Goal: Transaction & Acquisition: Purchase product/service

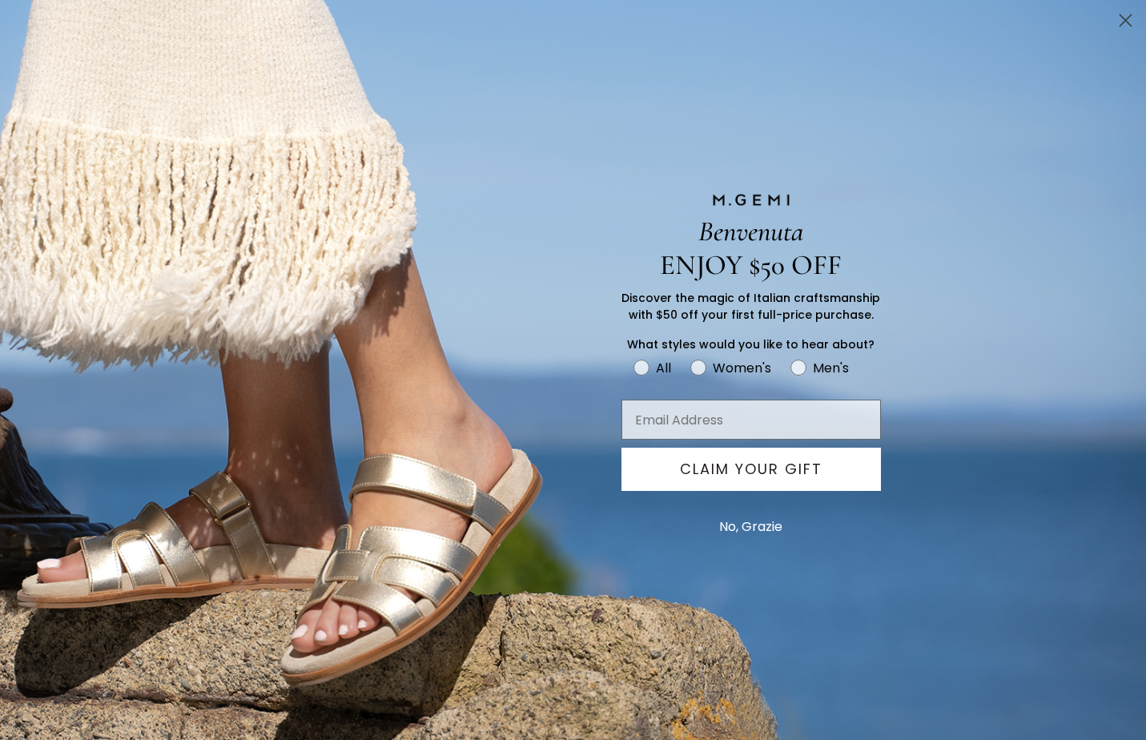
scroll to position [488, 0]
click at [1119, 25] on circle "Close dialog" at bounding box center [1125, 20] width 26 height 26
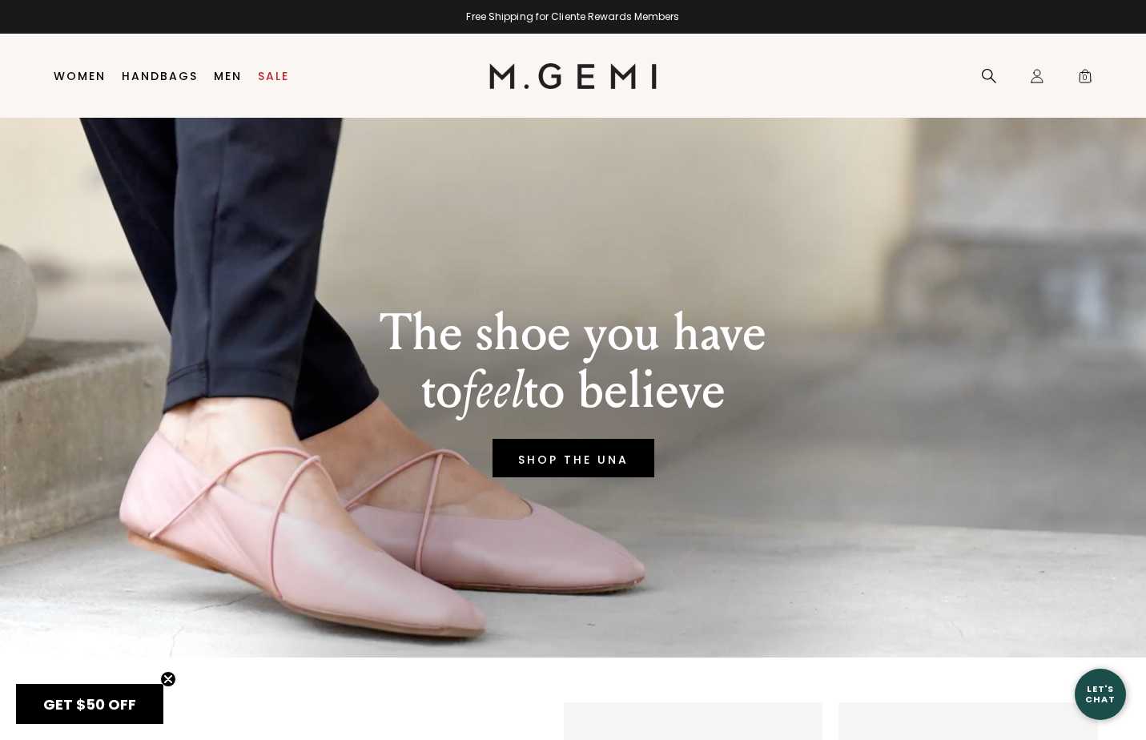
scroll to position [0, 0]
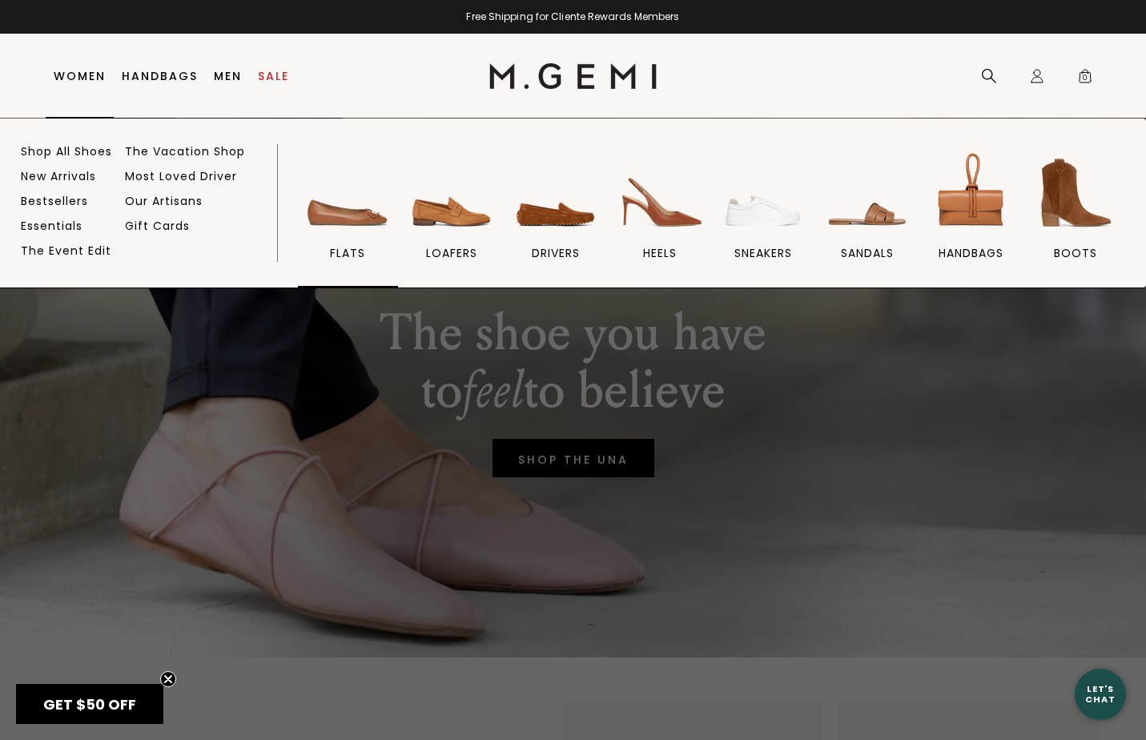
click at [327, 200] on img at bounding box center [348, 193] width 90 height 90
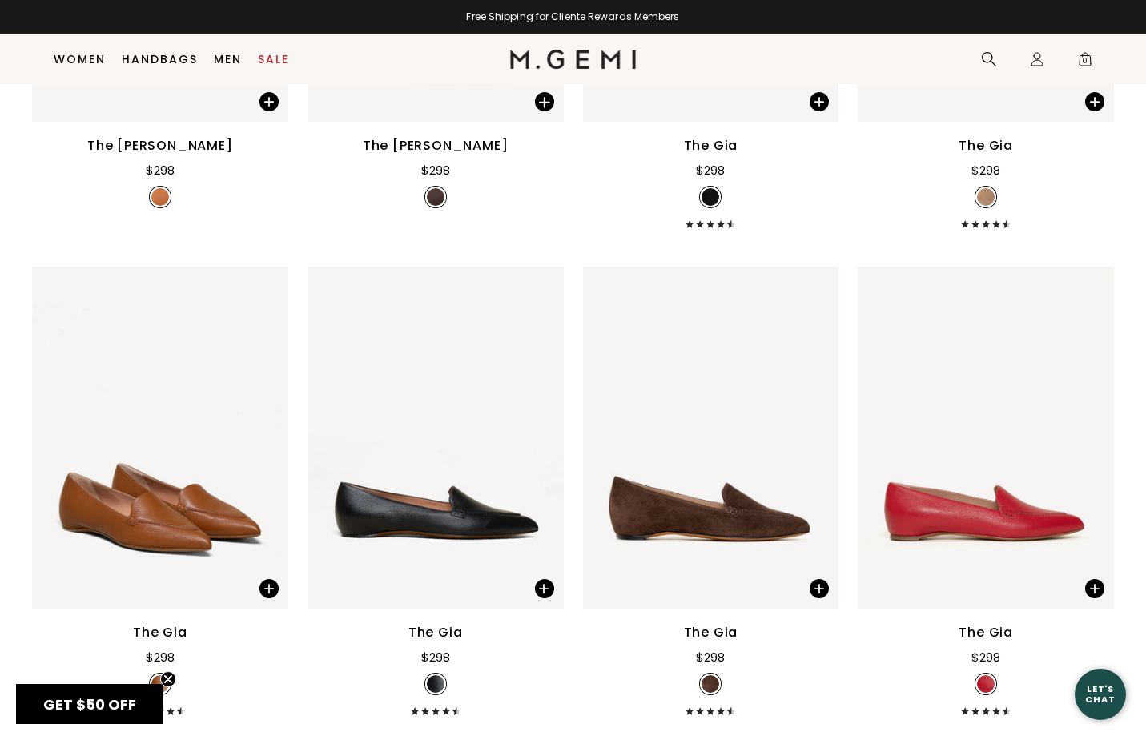
scroll to position [1022, 0]
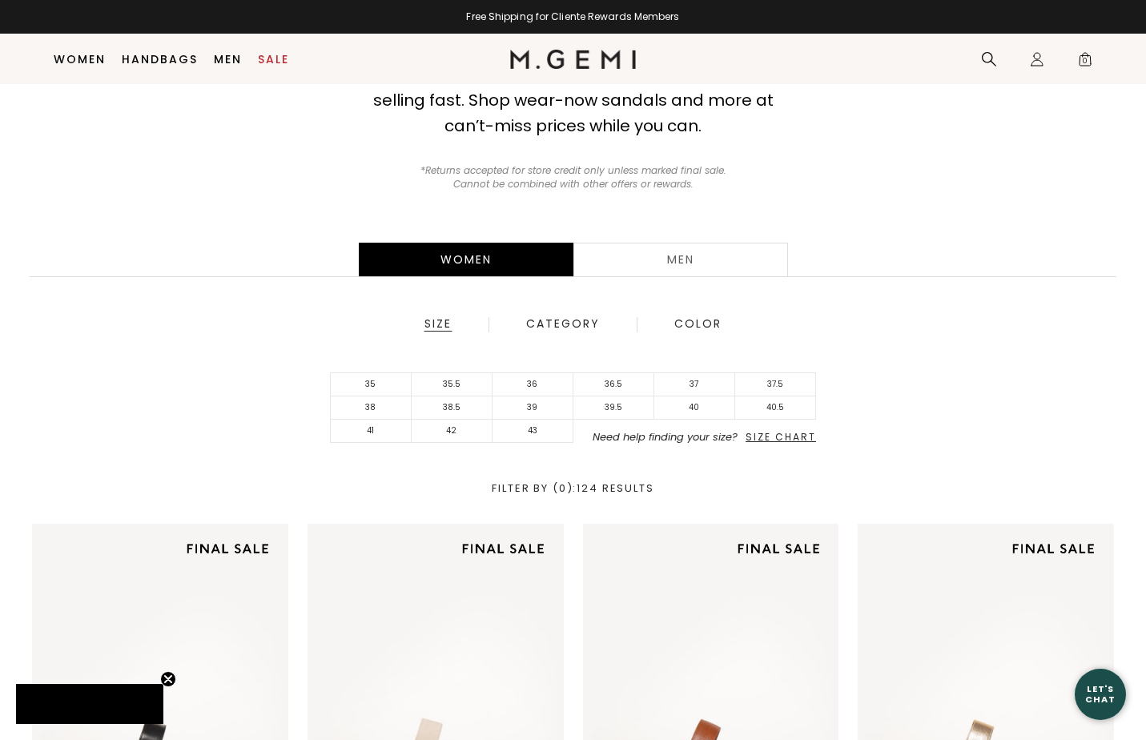
scroll to position [188, 0]
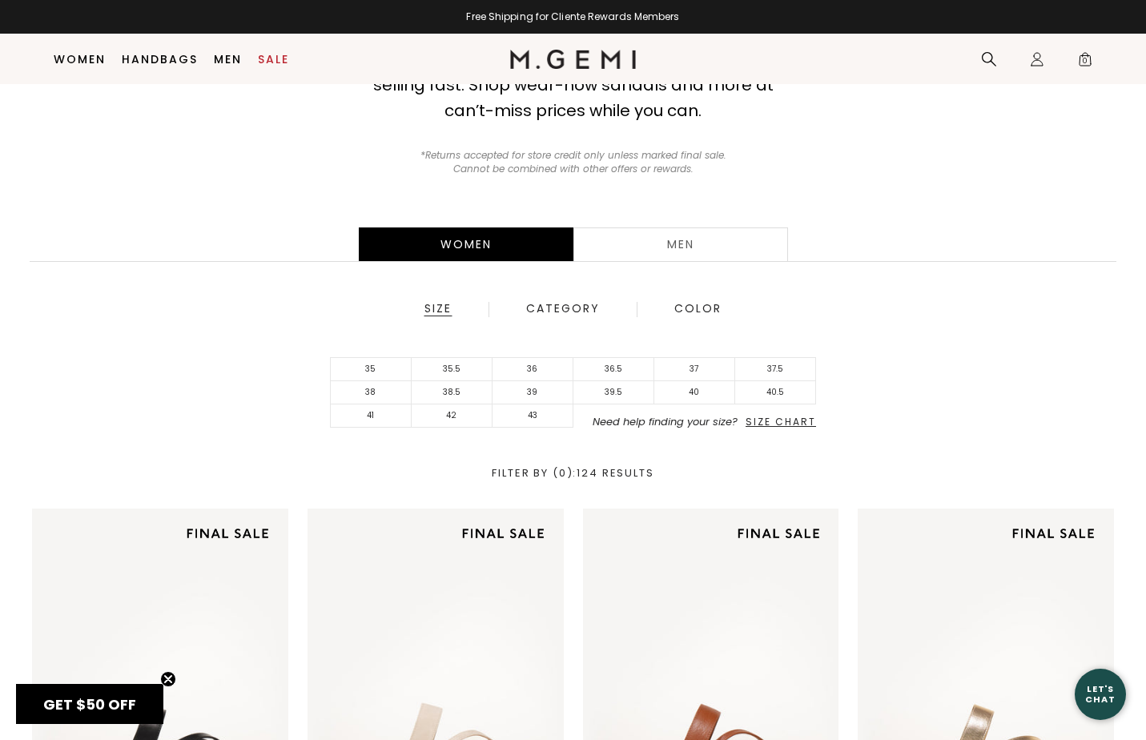
click at [780, 419] on span "Size Chart" at bounding box center [780, 422] width 70 height 14
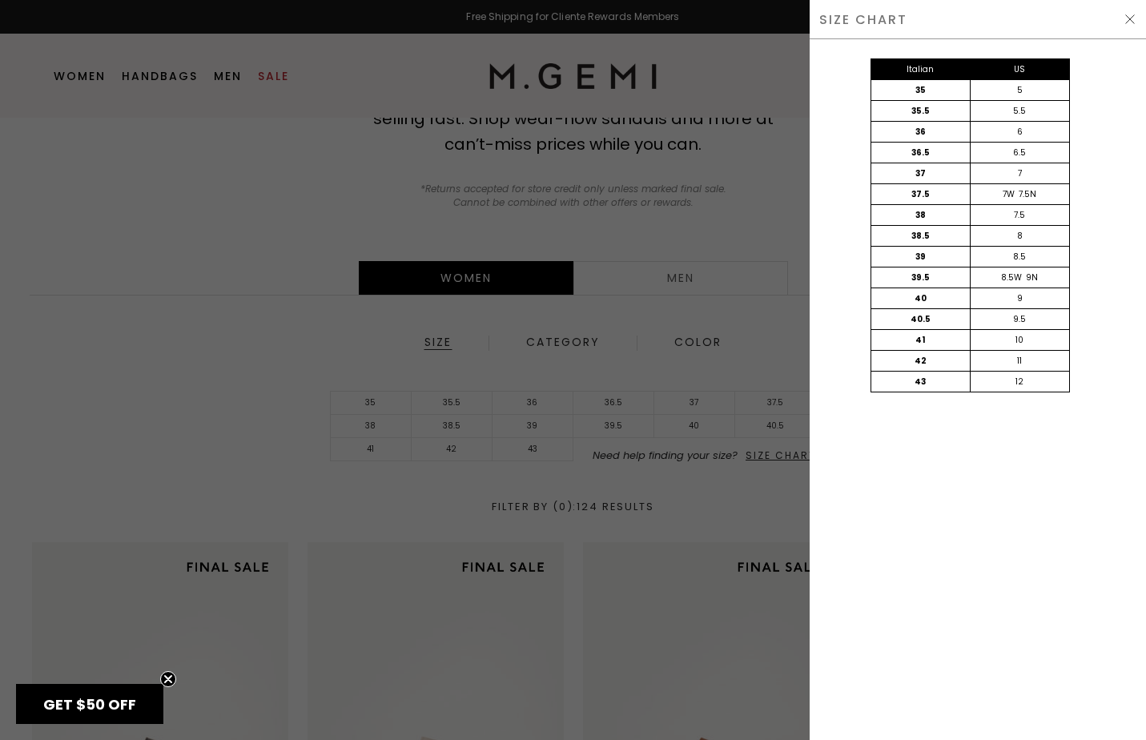
scroll to position [0, 0]
click at [634, 305] on div at bounding box center [573, 370] width 1146 height 740
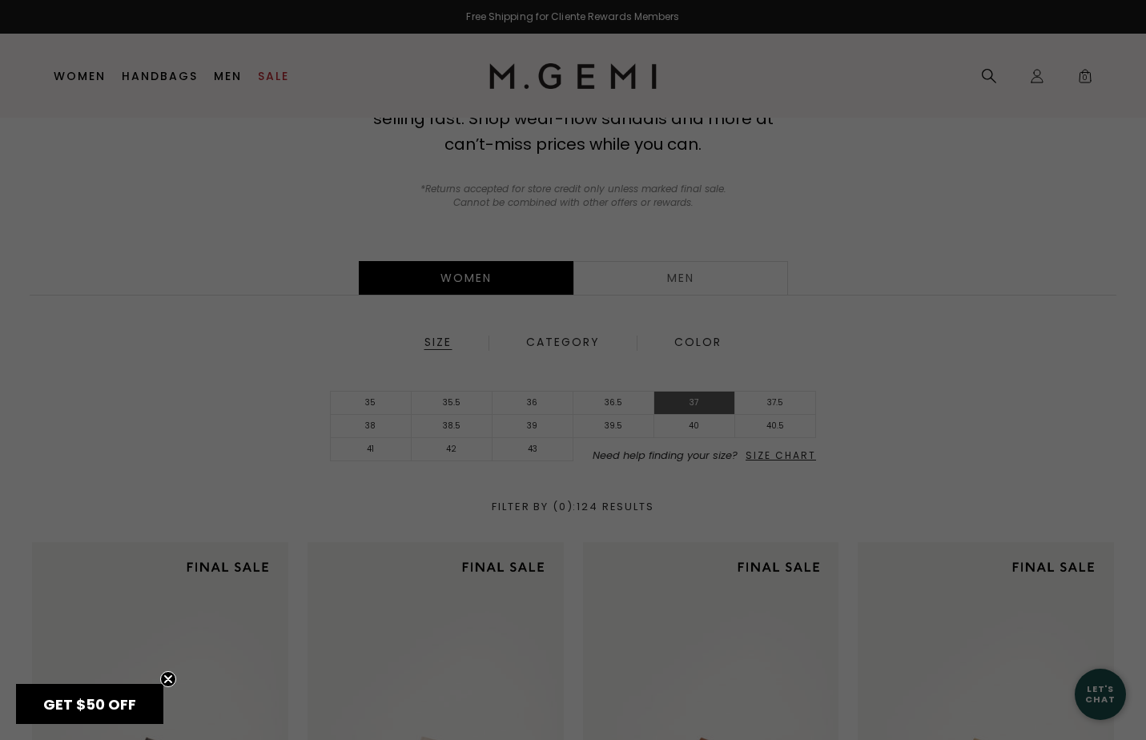
scroll to position [188, 0]
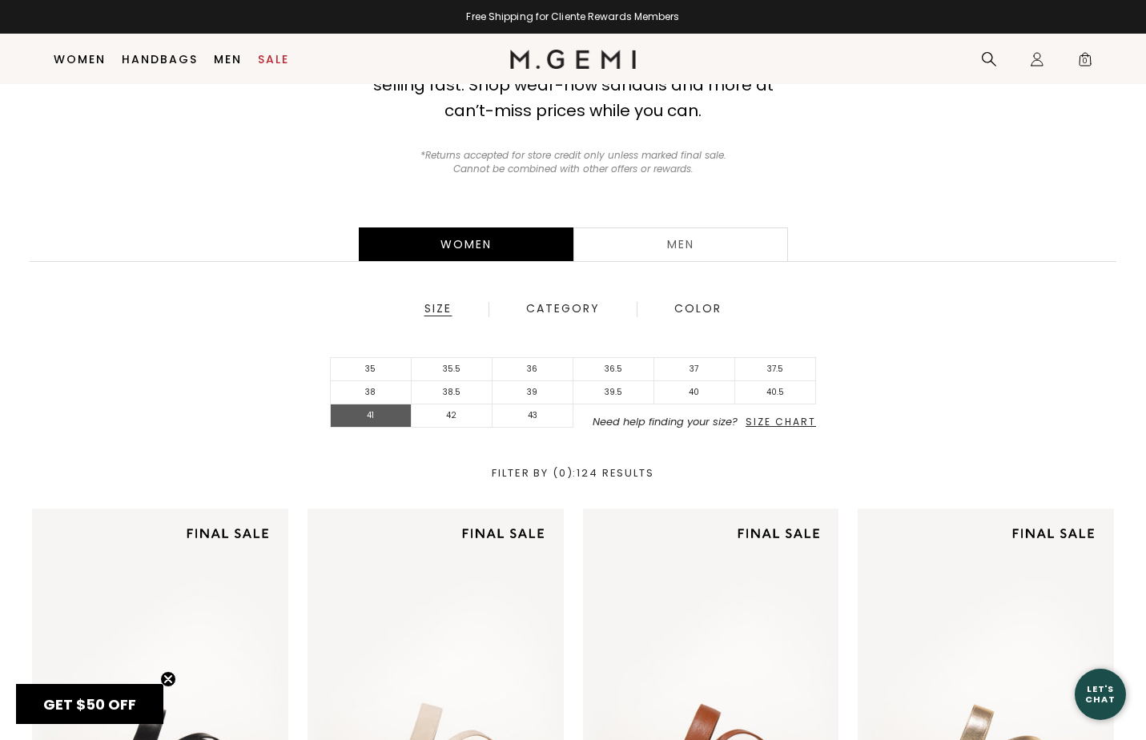
click at [384, 419] on li "41" at bounding box center [371, 415] width 81 height 23
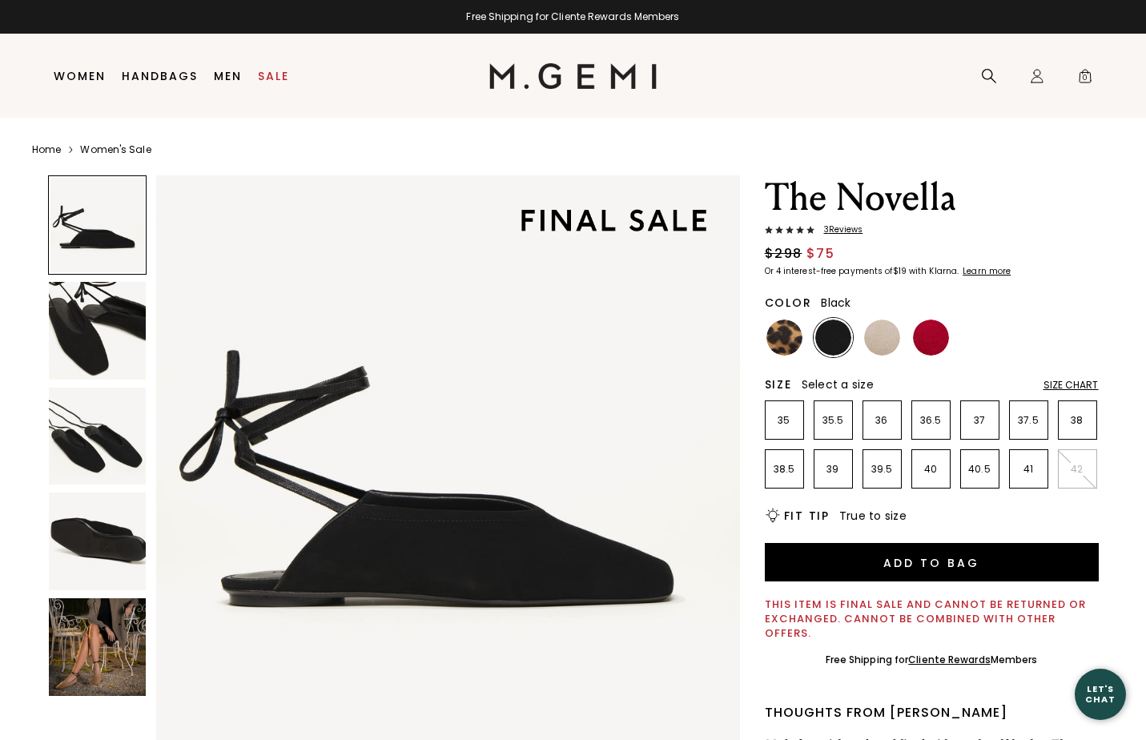
click at [113, 635] on img at bounding box center [98, 647] width 98 height 98
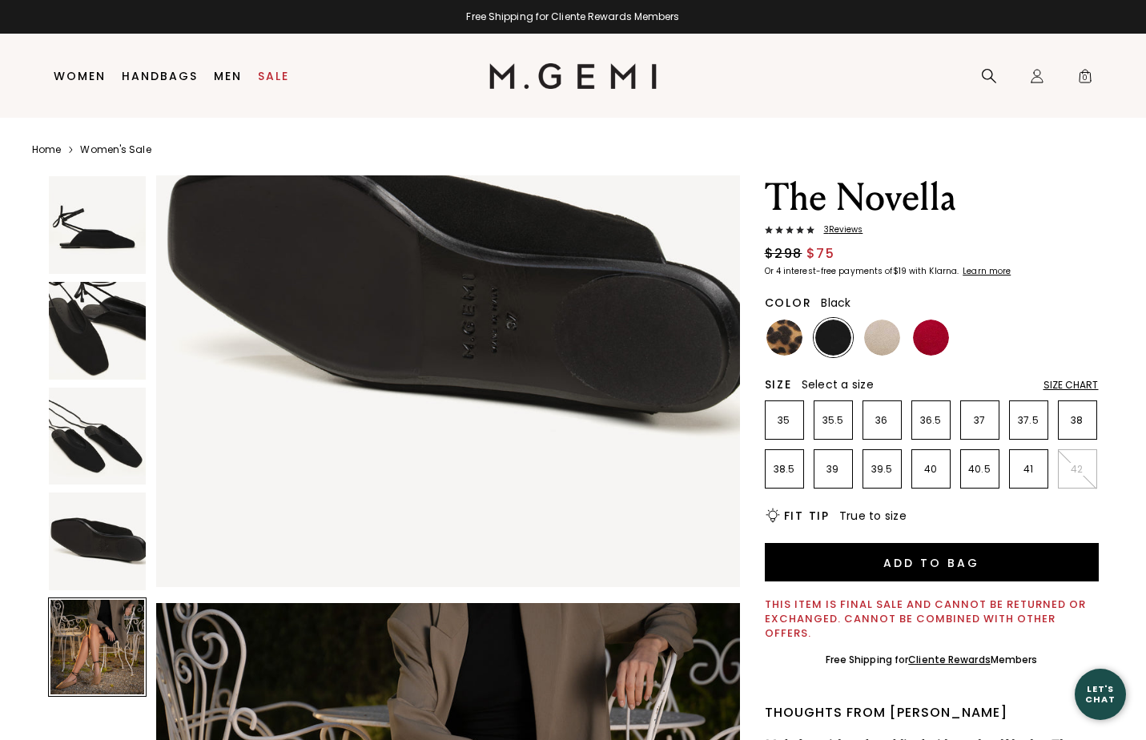
scroll to position [2396, 0]
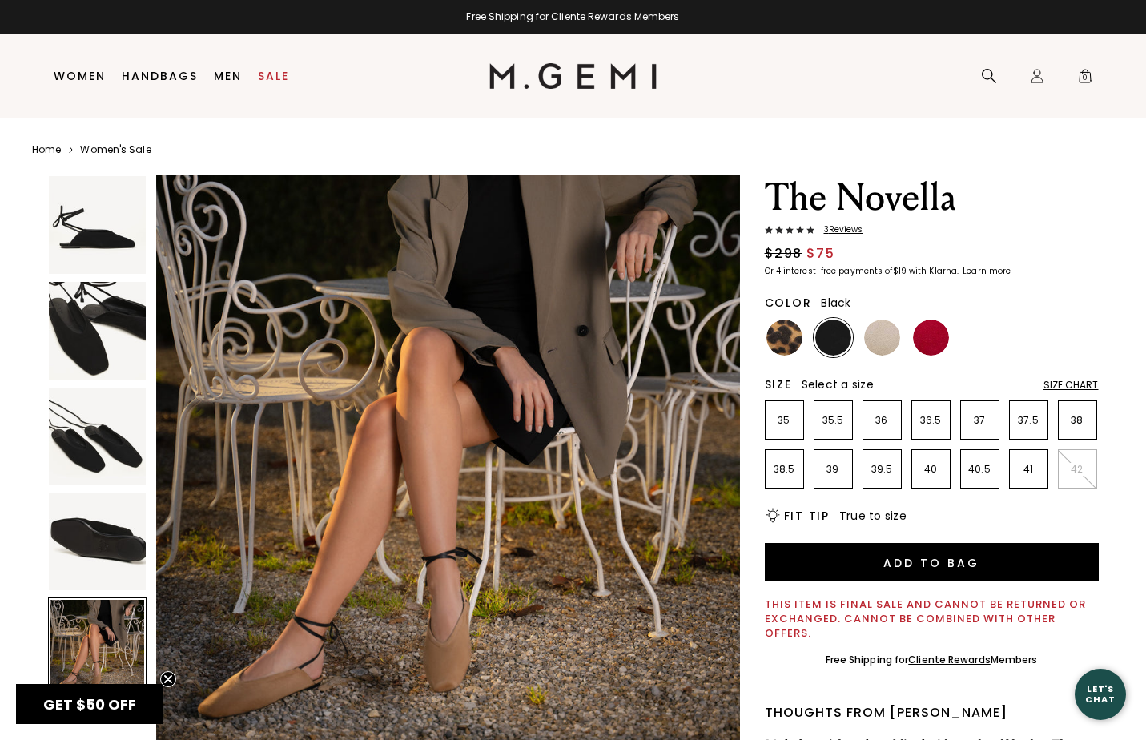
click at [108, 525] on img at bounding box center [98, 541] width 98 height 98
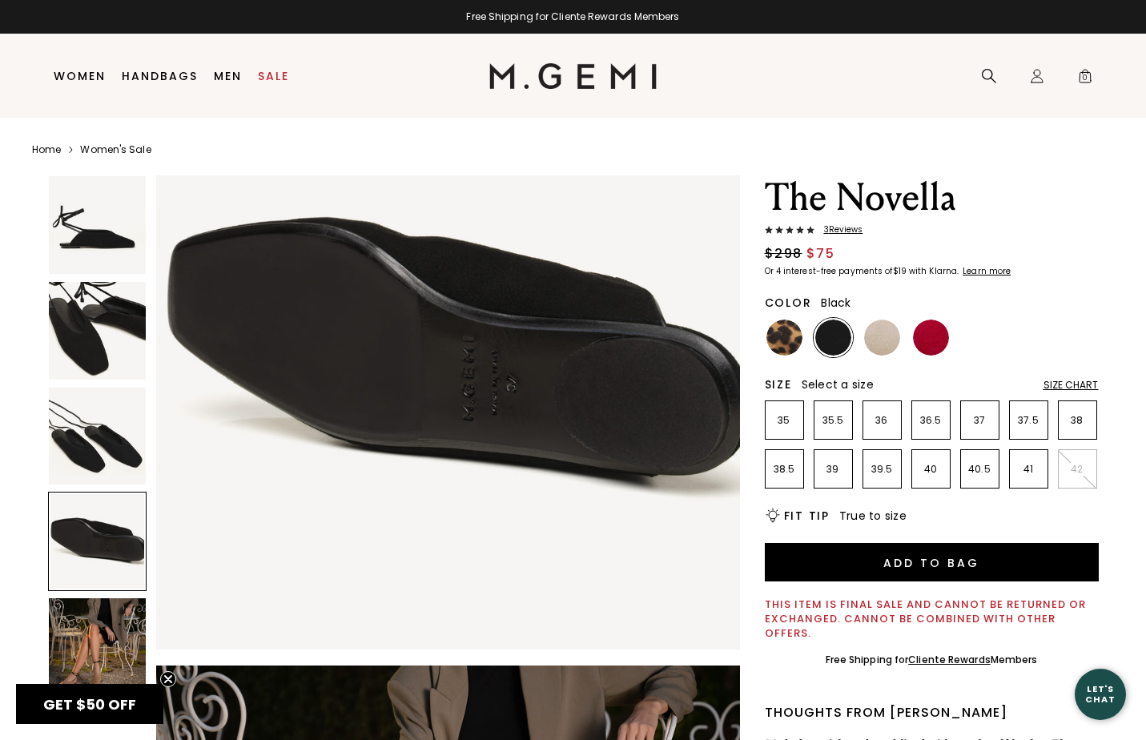
scroll to position [1797, 0]
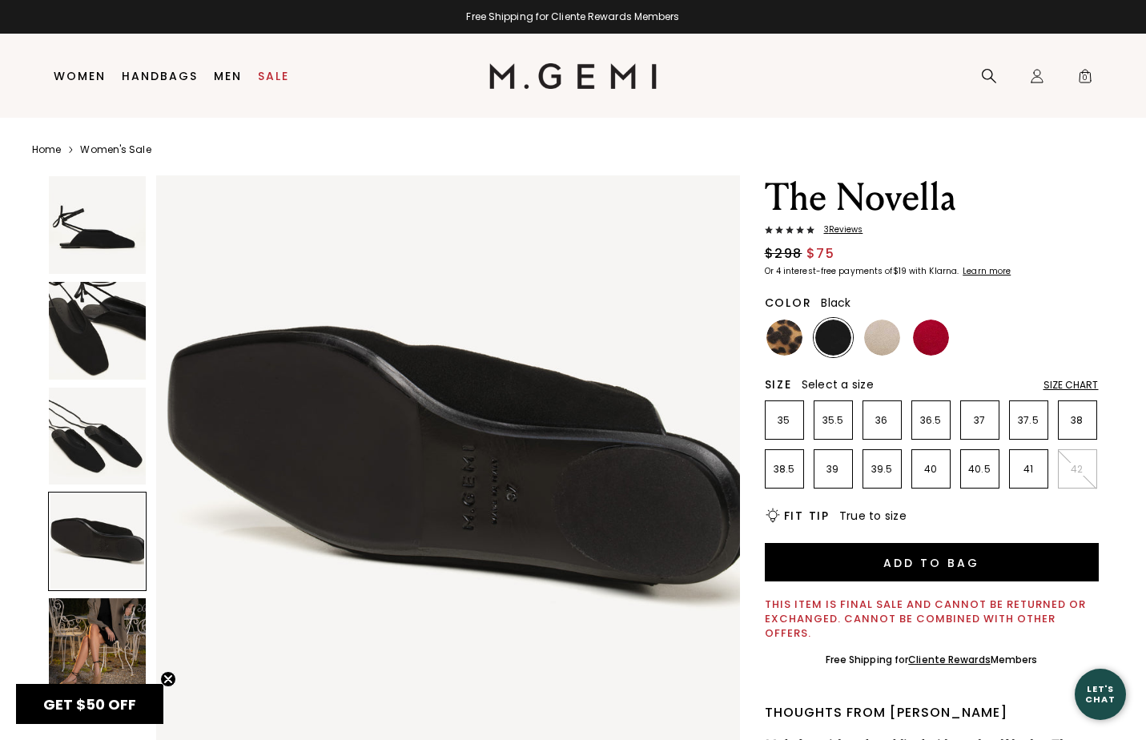
click at [117, 331] on img at bounding box center [98, 331] width 98 height 98
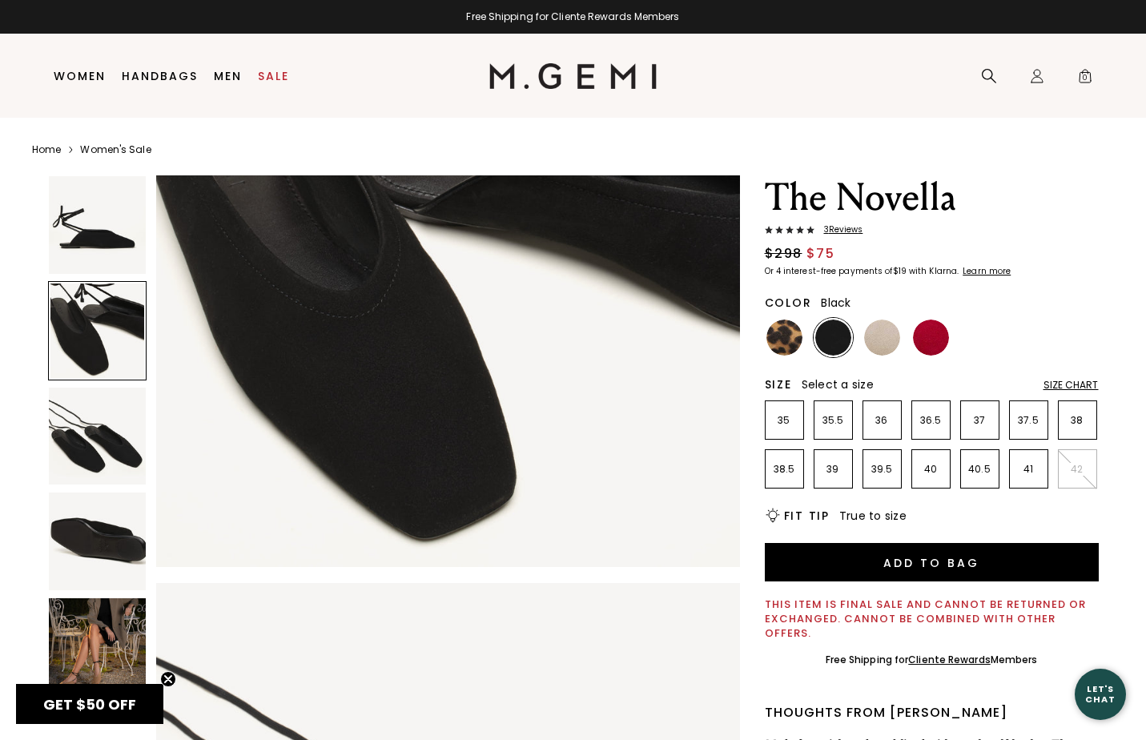
scroll to position [599, 0]
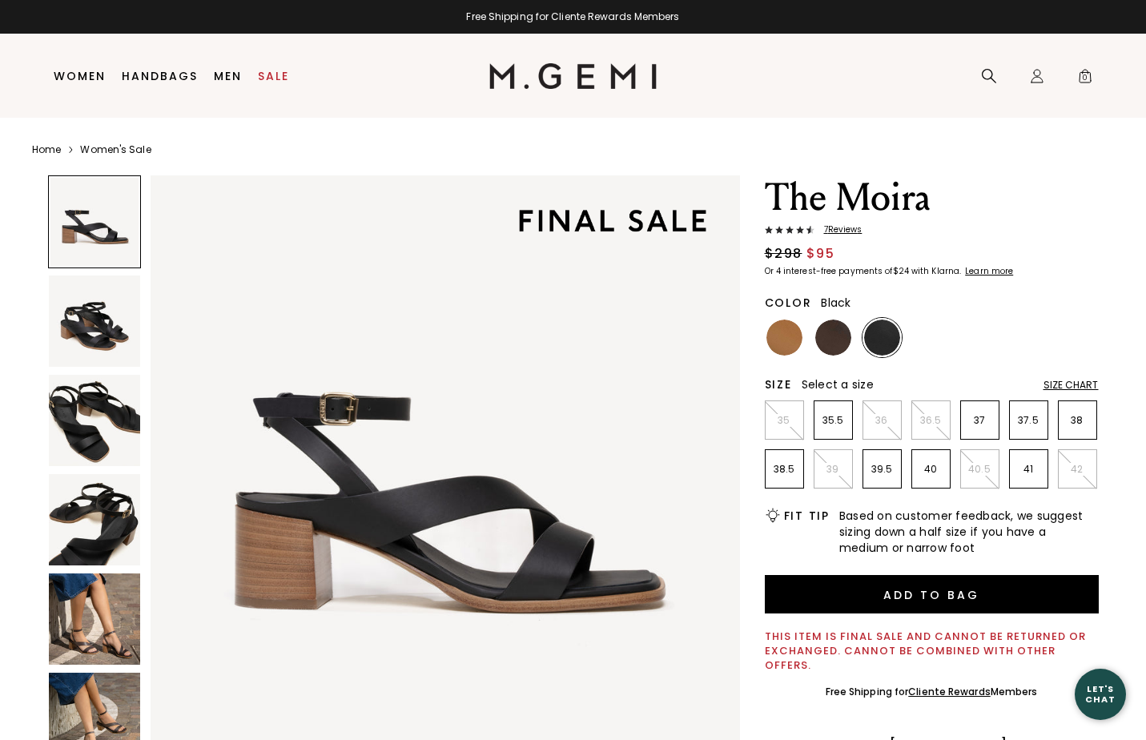
click at [118, 658] on img at bounding box center [94, 618] width 91 height 91
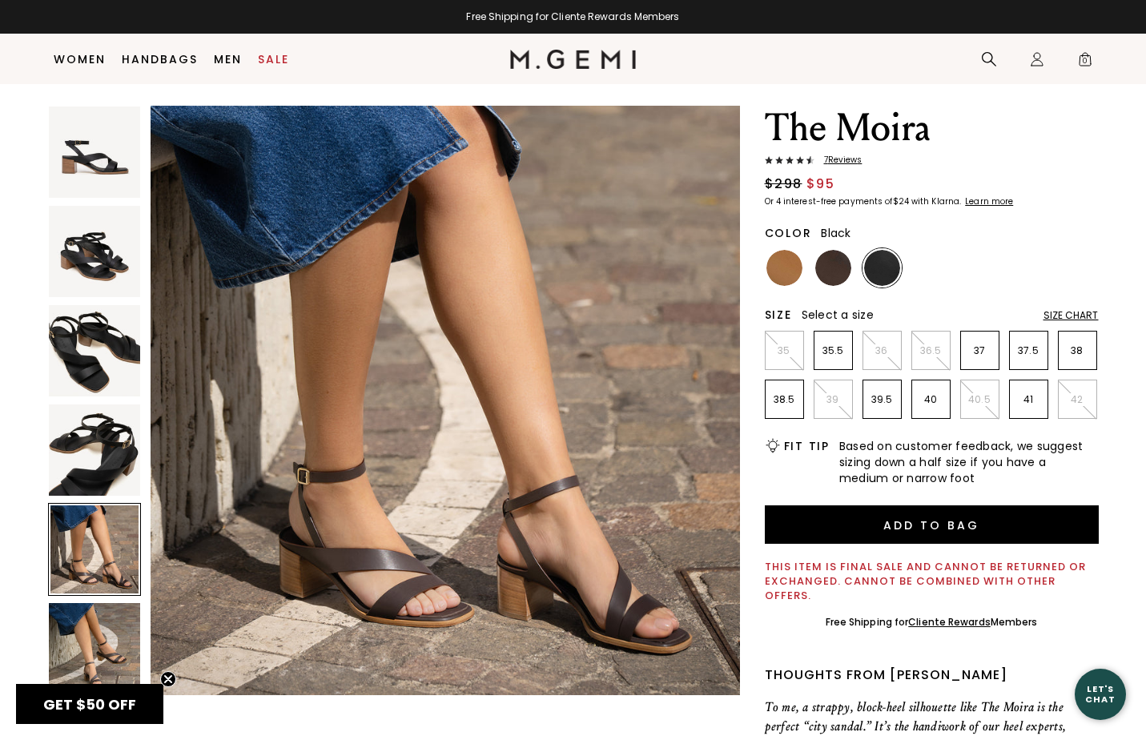
scroll to position [111, 0]
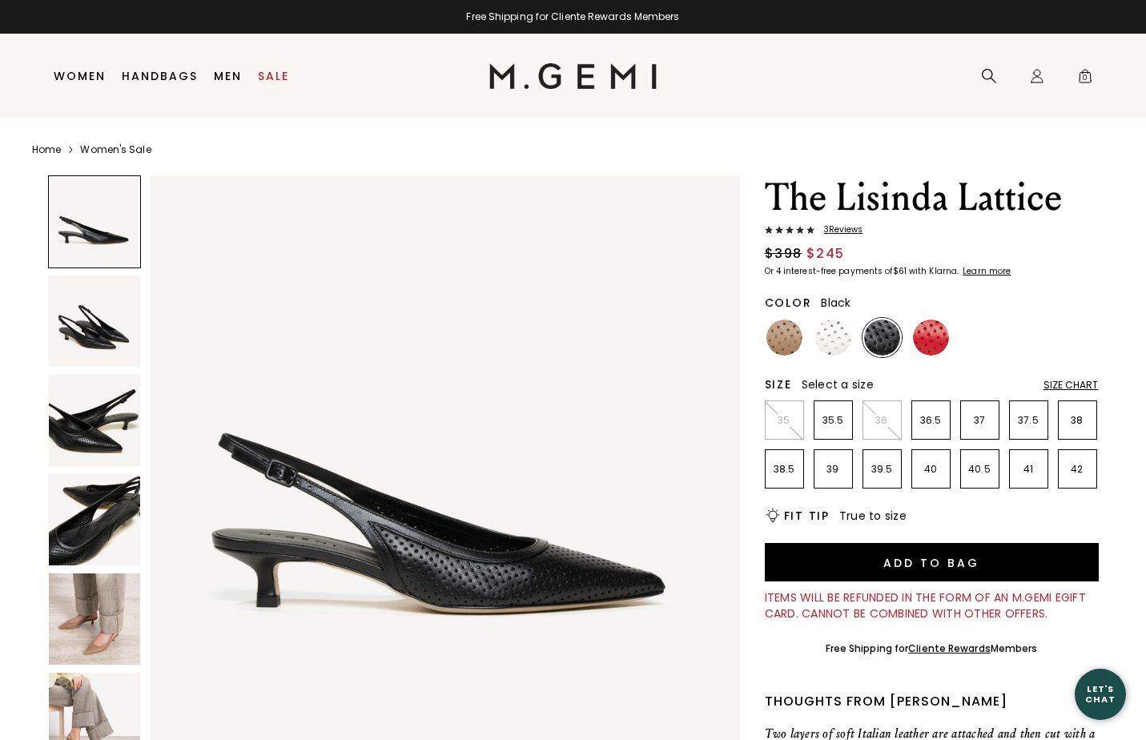
click at [90, 605] on img at bounding box center [94, 618] width 91 height 91
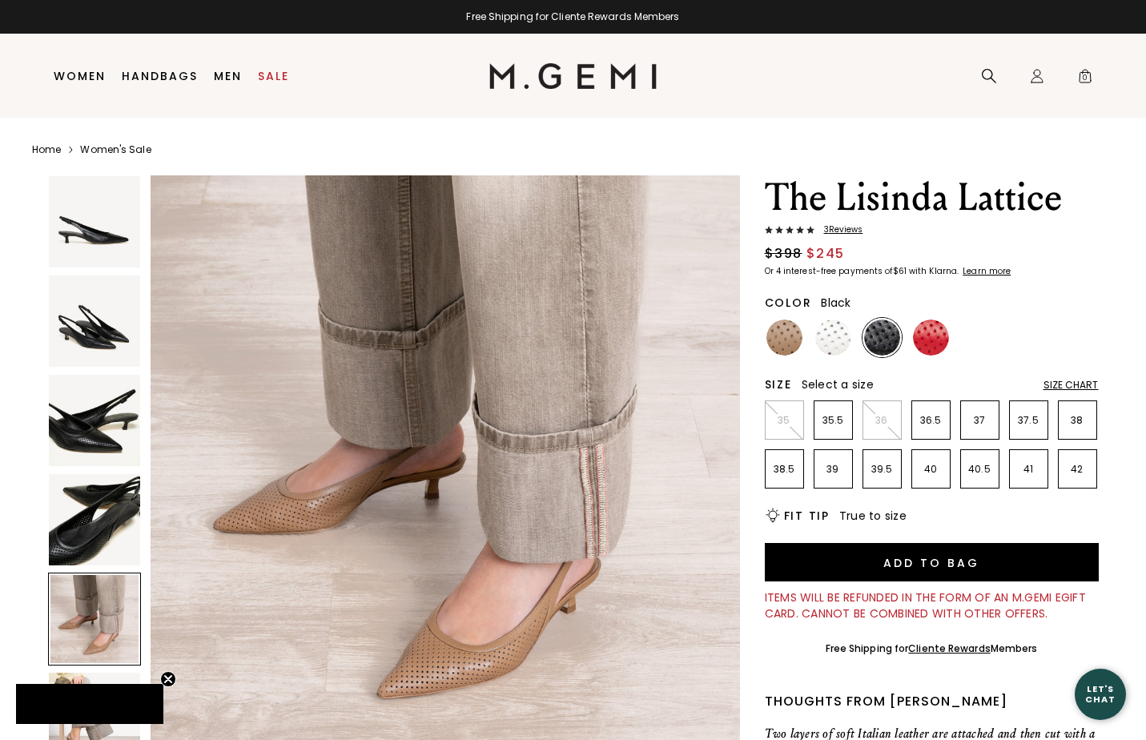
scroll to position [118, 0]
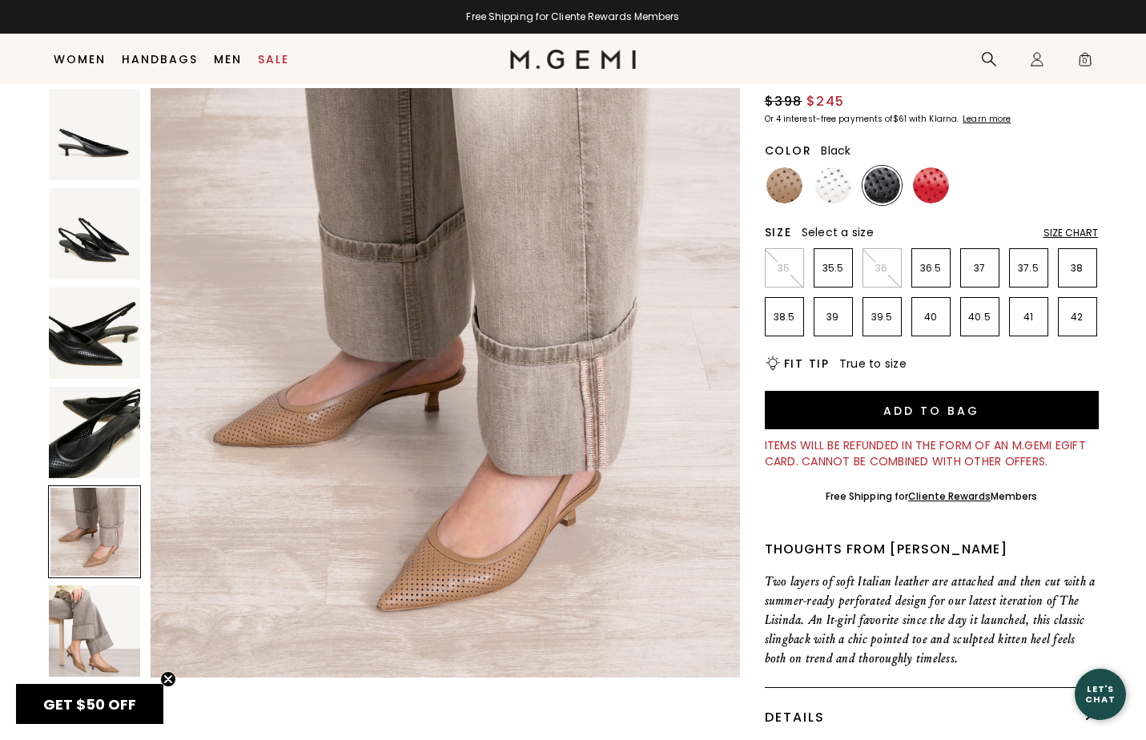
click at [76, 574] on div at bounding box center [94, 531] width 93 height 93
click at [88, 265] on img at bounding box center [94, 233] width 91 height 91
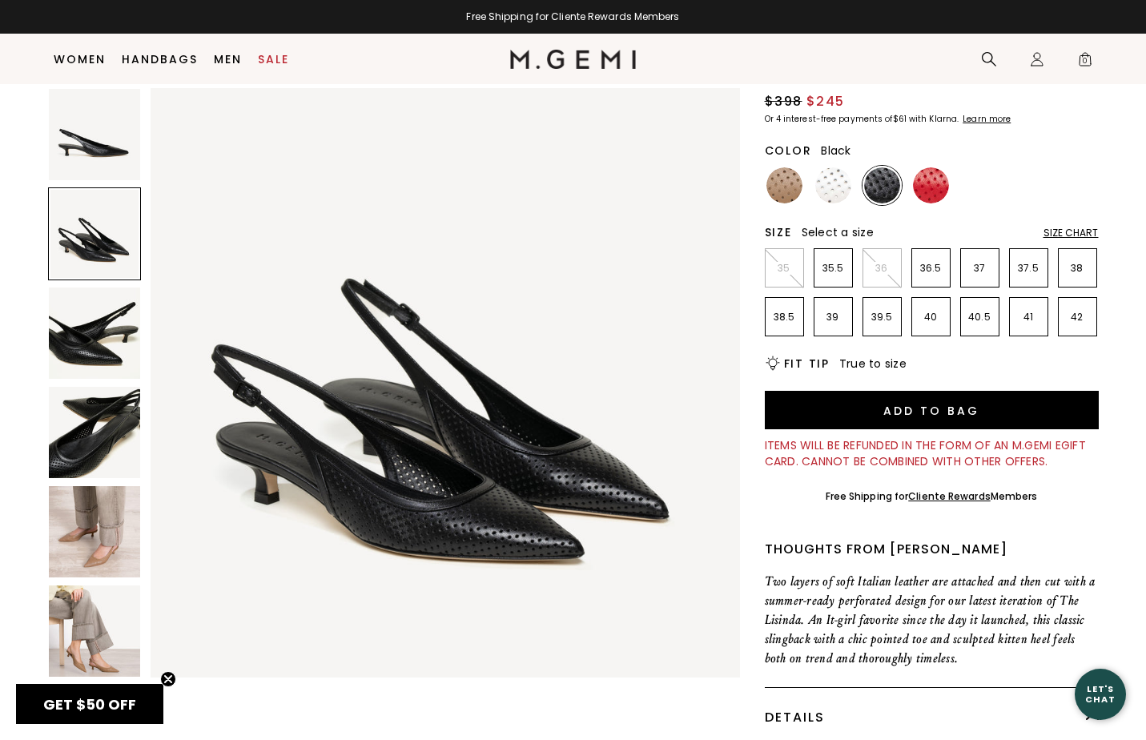
click at [101, 153] on img at bounding box center [94, 134] width 91 height 91
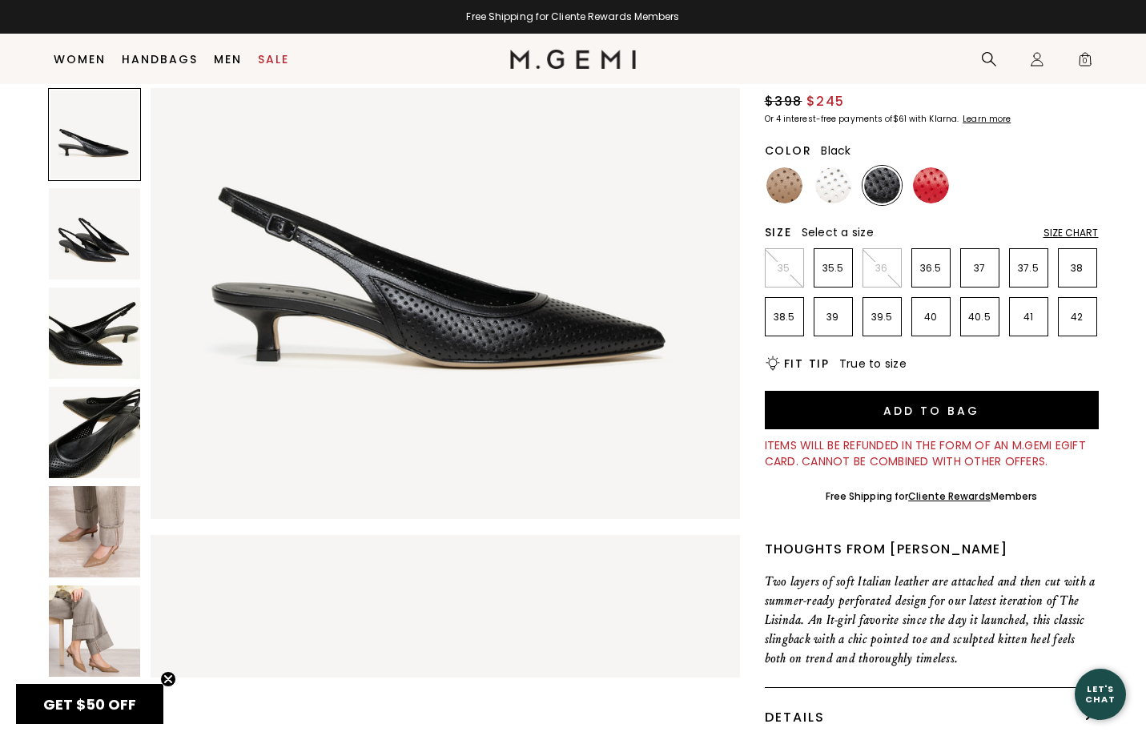
scroll to position [0, 0]
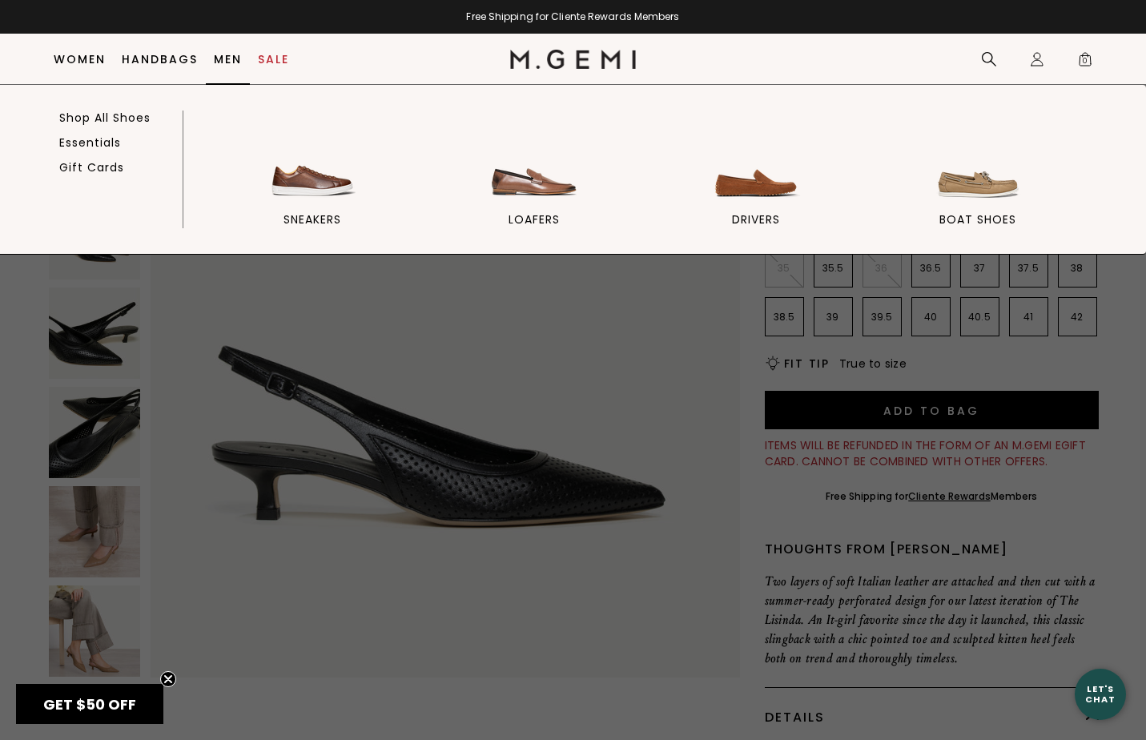
click at [231, 54] on link "Men" at bounding box center [228, 59] width 28 height 13
